Goal: Task Accomplishment & Management: Manage account settings

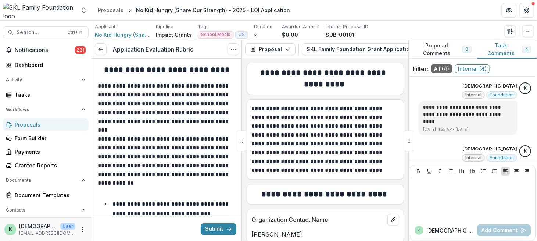
scroll to position [165, 0]
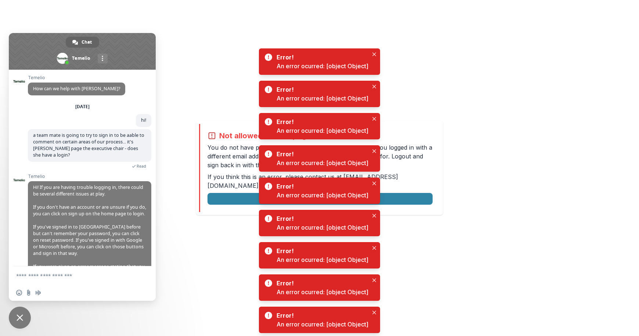
scroll to position [29, 0]
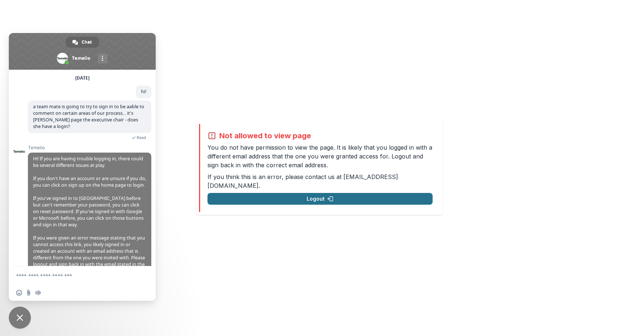
click at [315, 197] on button "Logout" at bounding box center [320, 199] width 225 height 12
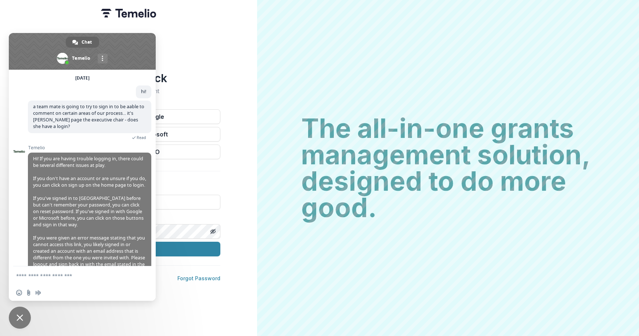
click at [138, 37] on span at bounding box center [82, 51] width 147 height 37
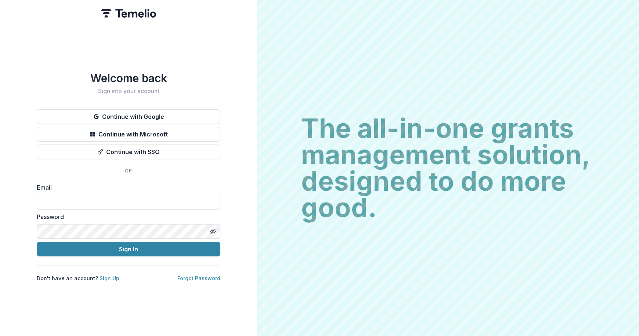
click at [122, 201] on input at bounding box center [129, 202] width 184 height 15
type input "**********"
click at [37, 242] on button "Sign In" at bounding box center [129, 249] width 184 height 15
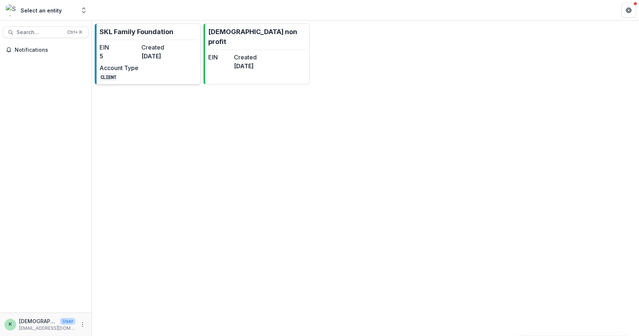
click at [151, 39] on link "SKL Family Foundation EIN 5 Created [DATE] Account Type CLIENT" at bounding box center [148, 54] width 106 height 61
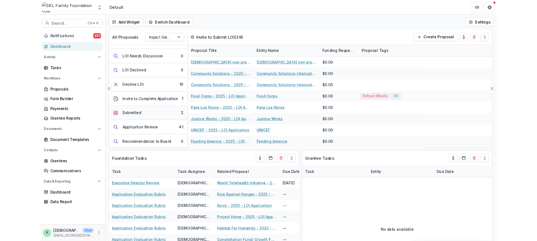
scroll to position [110, 0]
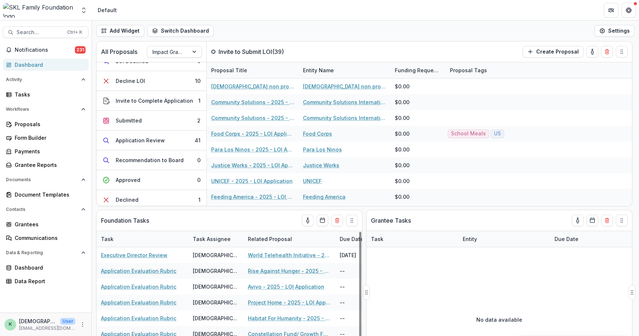
drag, startPoint x: 411, startPoint y: 268, endPoint x: 372, endPoint y: 238, distance: 49.7
click at [411, 268] on div "No data available" at bounding box center [500, 320] width 266 height 110
click at [53, 30] on span "Search..." at bounding box center [40, 32] width 46 height 6
